Goal: Find specific page/section: Find specific page/section

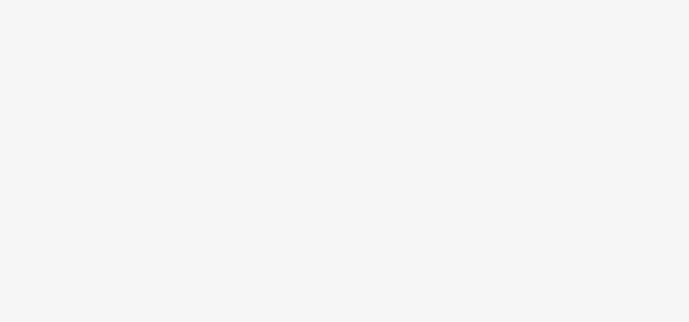
scroll to position [61, 0]
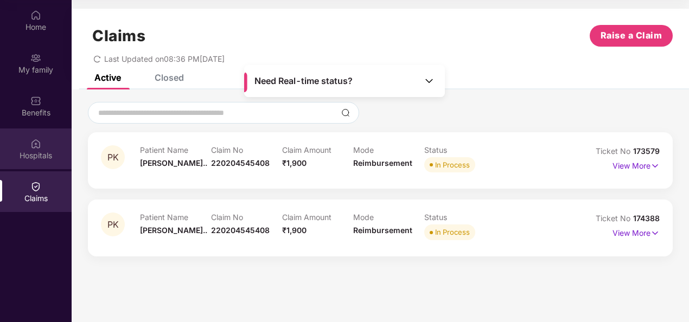
click at [35, 140] on img at bounding box center [35, 143] width 11 height 11
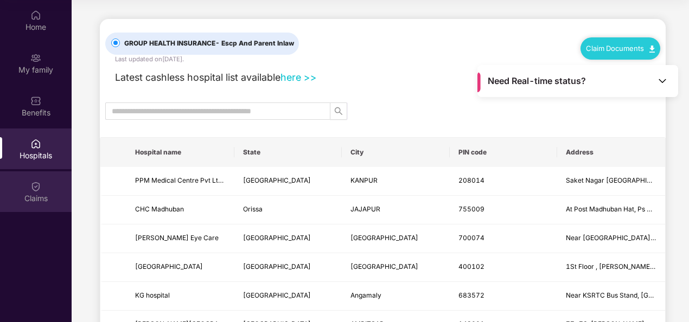
click at [36, 182] on img at bounding box center [35, 186] width 11 height 11
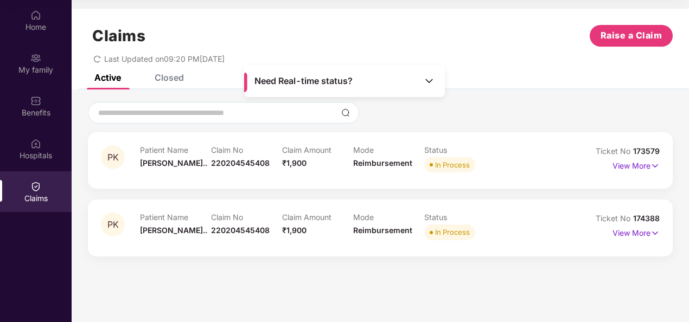
click at [481, 156] on div "Status In Process" at bounding box center [459, 160] width 71 height 30
click at [634, 164] on p "View More" at bounding box center [635, 164] width 47 height 15
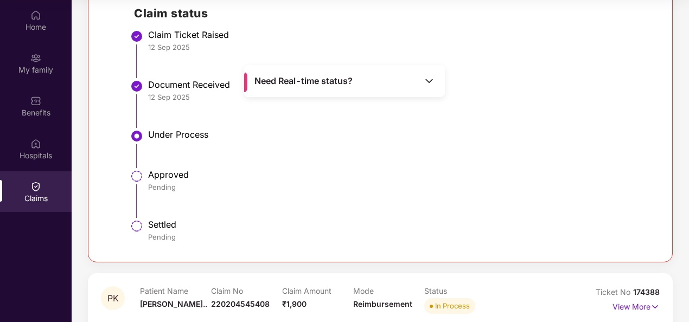
scroll to position [304, 0]
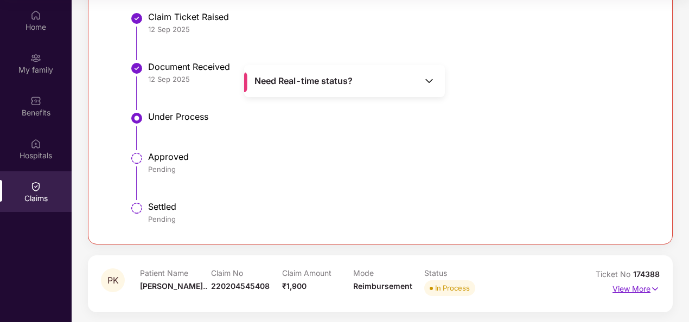
click at [655, 287] on img at bounding box center [654, 289] width 9 height 12
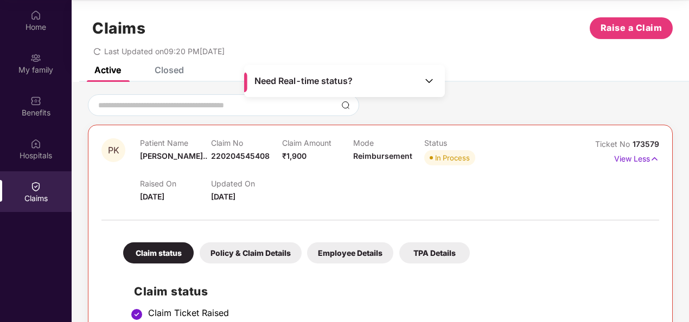
scroll to position [0, 0]
